Goal: Entertainment & Leisure: Consume media (video, audio)

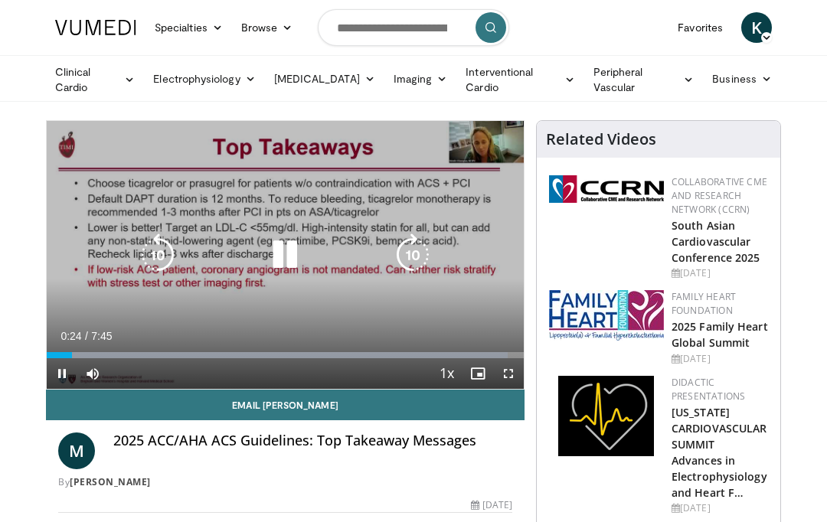
click at [412, 250] on icon "Video Player" at bounding box center [412, 254] width 43 height 43
click at [405, 244] on icon "Video Player" at bounding box center [412, 254] width 43 height 43
click at [412, 241] on icon "Video Player" at bounding box center [412, 254] width 43 height 43
click at [410, 238] on icon "Video Player" at bounding box center [412, 254] width 43 height 43
click at [411, 243] on icon "Video Player" at bounding box center [412, 254] width 43 height 43
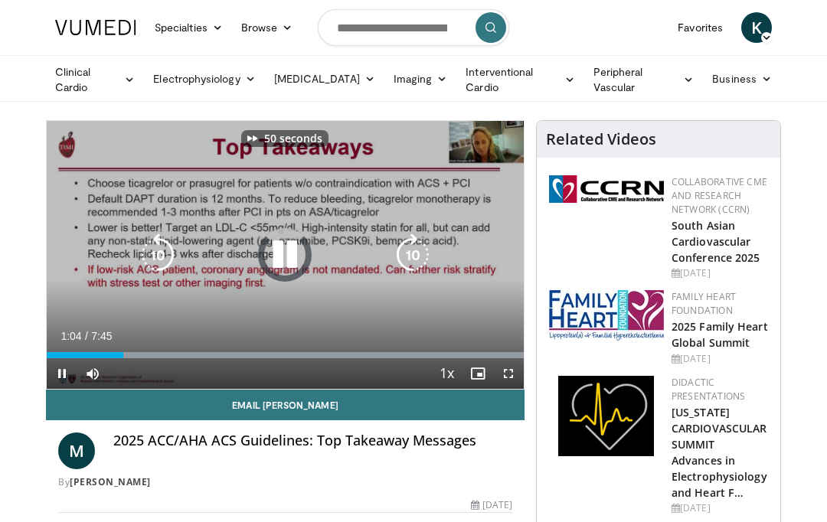
click at [415, 236] on icon "Video Player" at bounding box center [412, 254] width 43 height 43
click at [429, 254] on icon "Video Player" at bounding box center [412, 254] width 43 height 43
click at [417, 250] on icon "Video Player" at bounding box center [412, 254] width 43 height 43
click at [422, 256] on icon "Video Player" at bounding box center [412, 254] width 43 height 43
click at [422, 250] on icon "Video Player" at bounding box center [412, 254] width 43 height 43
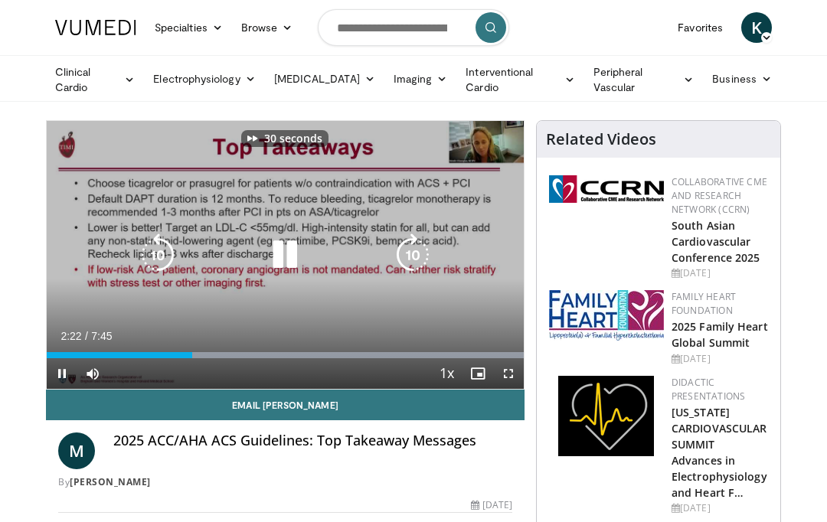
click at [422, 247] on icon "Video Player" at bounding box center [412, 254] width 43 height 43
click at [420, 253] on icon "Video Player" at bounding box center [412, 254] width 43 height 43
click at [430, 251] on icon "Video Player" at bounding box center [412, 254] width 43 height 43
click at [432, 247] on icon "Video Player" at bounding box center [412, 254] width 43 height 43
click at [416, 250] on icon "Video Player" at bounding box center [412, 254] width 43 height 43
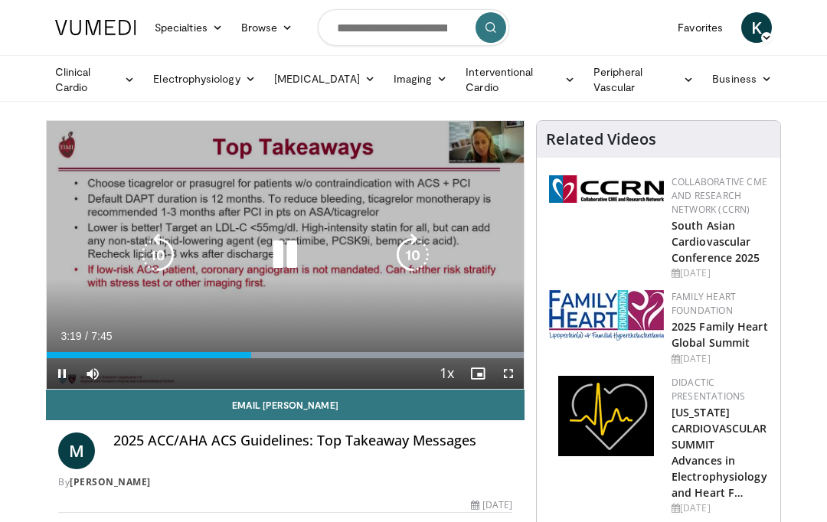
click at [418, 254] on icon "Video Player" at bounding box center [412, 254] width 43 height 43
click at [418, 246] on icon "Video Player" at bounding box center [412, 254] width 43 height 43
click at [415, 252] on icon "Video Player" at bounding box center [412, 254] width 43 height 43
click at [425, 251] on icon "Video Player" at bounding box center [412, 254] width 43 height 43
click at [428, 242] on icon "Video Player" at bounding box center [412, 254] width 43 height 43
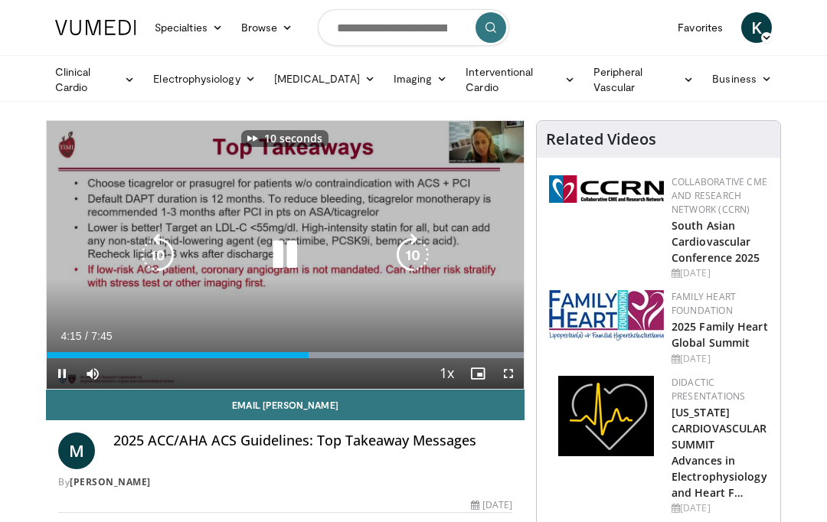
click at [416, 253] on icon "Video Player" at bounding box center [412, 254] width 43 height 43
click at [413, 252] on icon "Video Player" at bounding box center [412, 254] width 43 height 43
click at [409, 253] on icon "Video Player" at bounding box center [412, 254] width 43 height 43
click at [407, 246] on icon "Video Player" at bounding box center [412, 254] width 43 height 43
click at [403, 252] on icon "Video Player" at bounding box center [412, 254] width 43 height 43
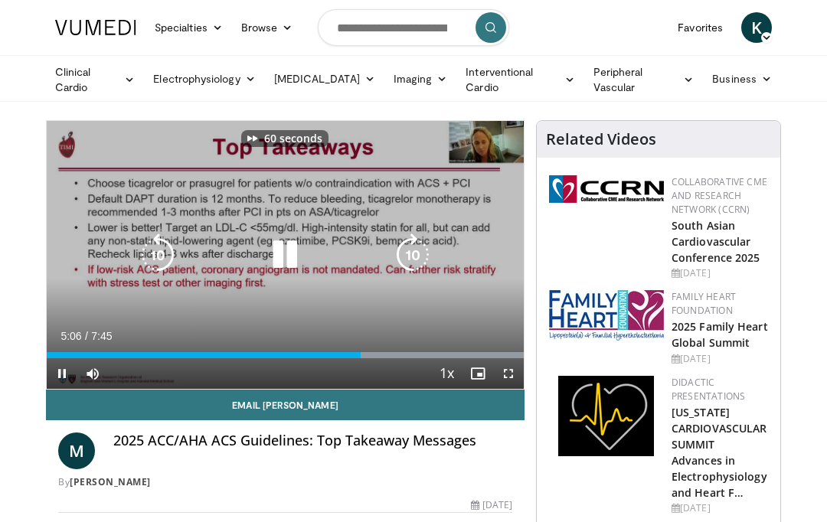
click at [409, 246] on icon "Video Player" at bounding box center [412, 254] width 43 height 43
click at [414, 243] on icon "Video Player" at bounding box center [412, 254] width 43 height 43
click at [420, 241] on icon "Video Player" at bounding box center [412, 254] width 43 height 43
click at [422, 241] on icon "Video Player" at bounding box center [412, 254] width 43 height 43
click at [426, 240] on icon "Video Player" at bounding box center [412, 254] width 43 height 43
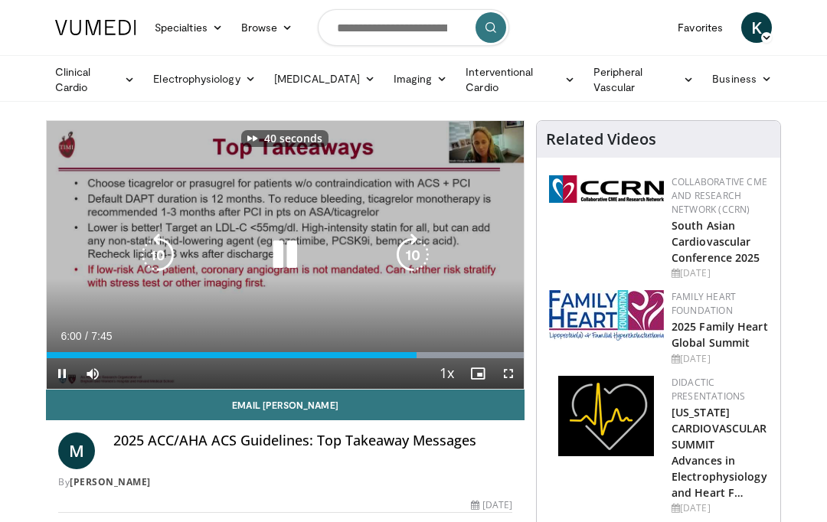
click at [434, 240] on icon "Video Player" at bounding box center [412, 254] width 43 height 43
click at [416, 250] on icon "Video Player" at bounding box center [412, 254] width 43 height 43
click at [418, 243] on icon "Video Player" at bounding box center [412, 254] width 43 height 43
click at [419, 243] on icon "Video Player" at bounding box center [412, 254] width 43 height 43
click at [422, 250] on icon "Video Player" at bounding box center [412, 254] width 43 height 43
